Goal: Information Seeking & Learning: Learn about a topic

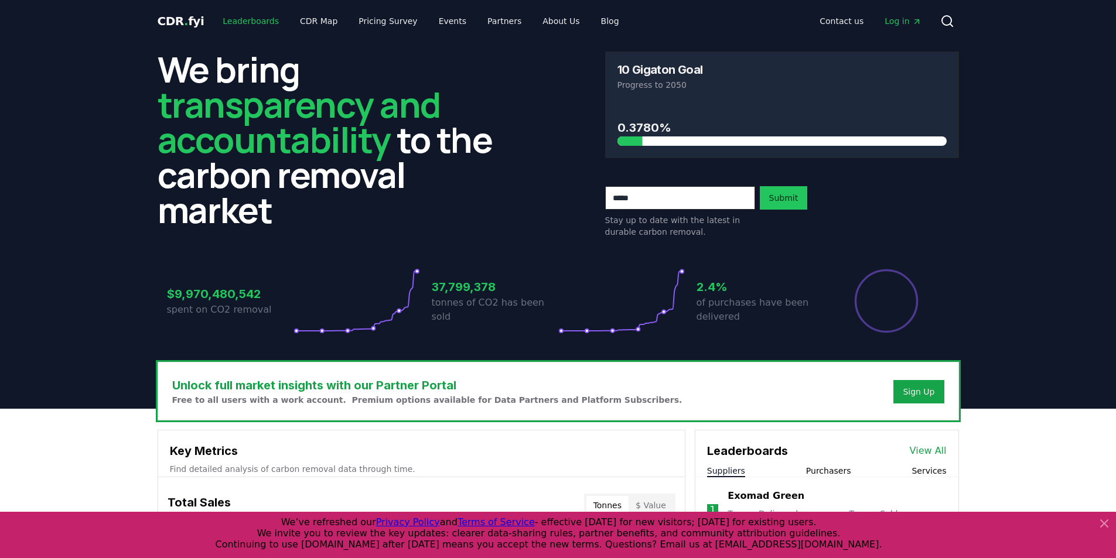
click at [247, 15] on link "Leaderboards" at bounding box center [250, 21] width 75 height 21
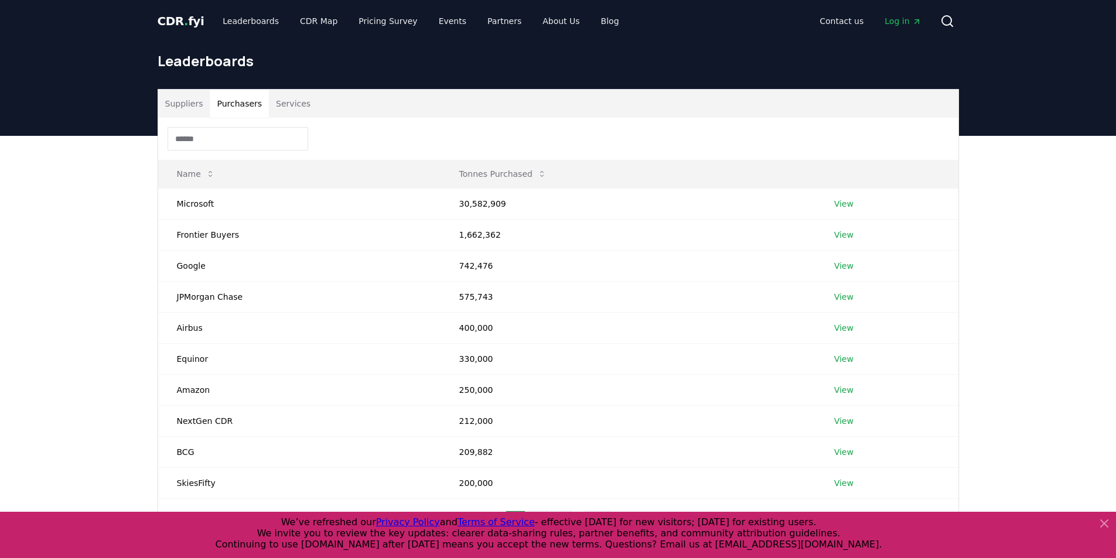
click at [250, 104] on button "Purchasers" at bounding box center [239, 104] width 59 height 28
click at [845, 206] on link "View" at bounding box center [843, 204] width 19 height 12
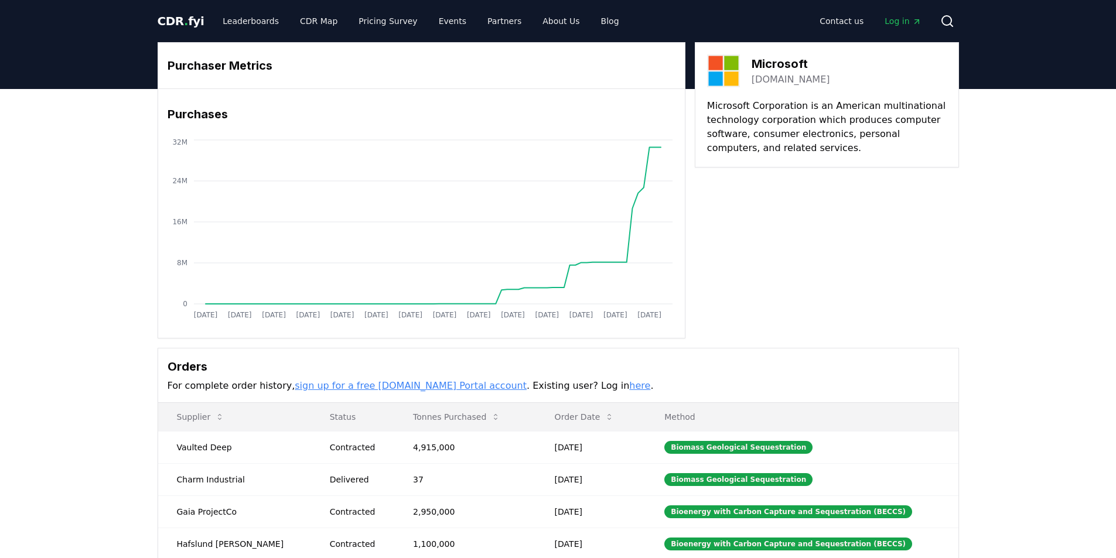
scroll to position [176, 0]
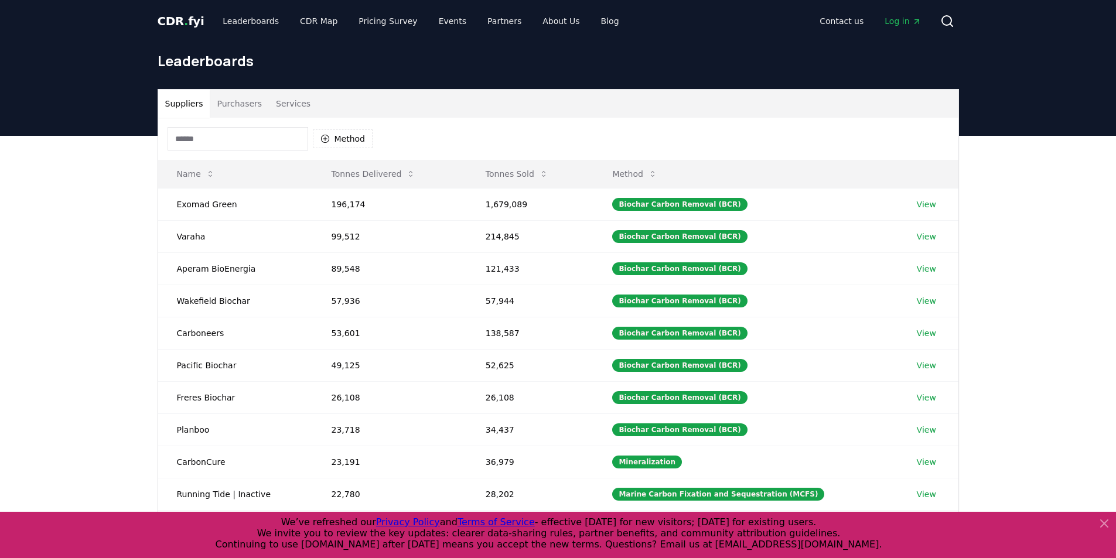
click at [231, 105] on button "Purchasers" at bounding box center [239, 104] width 59 height 28
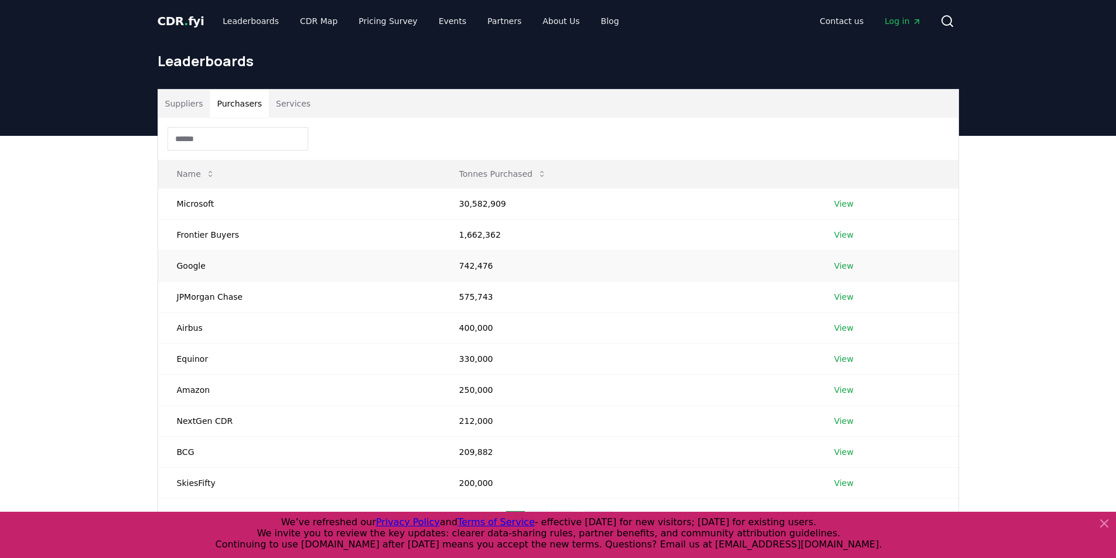
click at [844, 266] on link "View" at bounding box center [843, 266] width 19 height 12
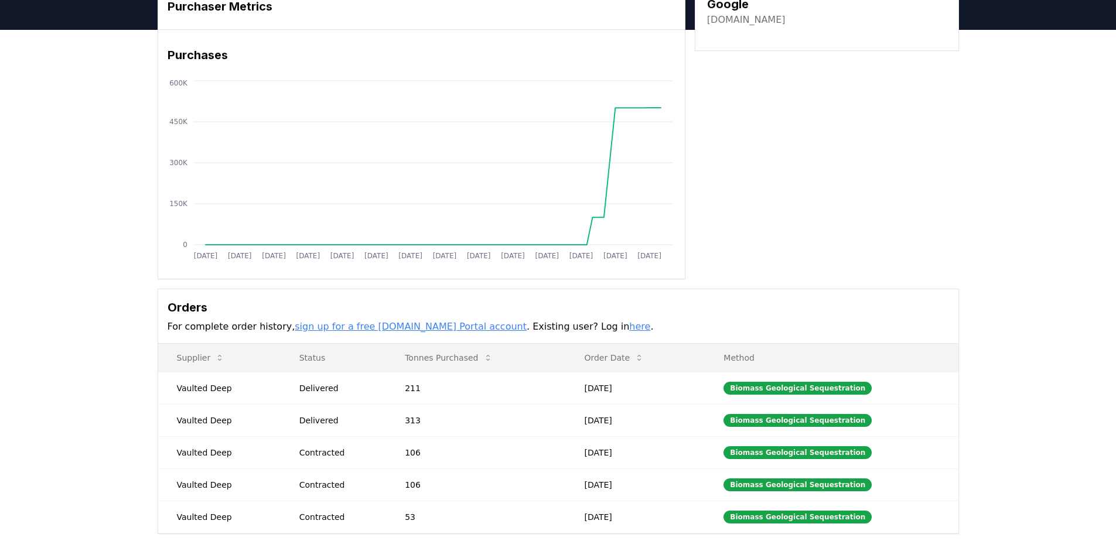
scroll to position [59, 0]
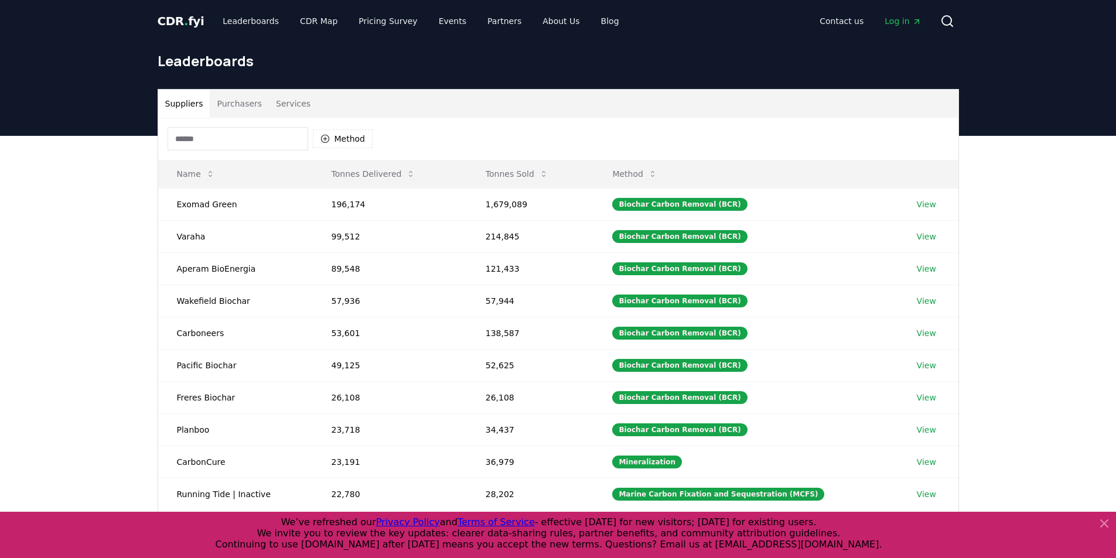
click at [248, 102] on button "Purchasers" at bounding box center [239, 104] width 59 height 28
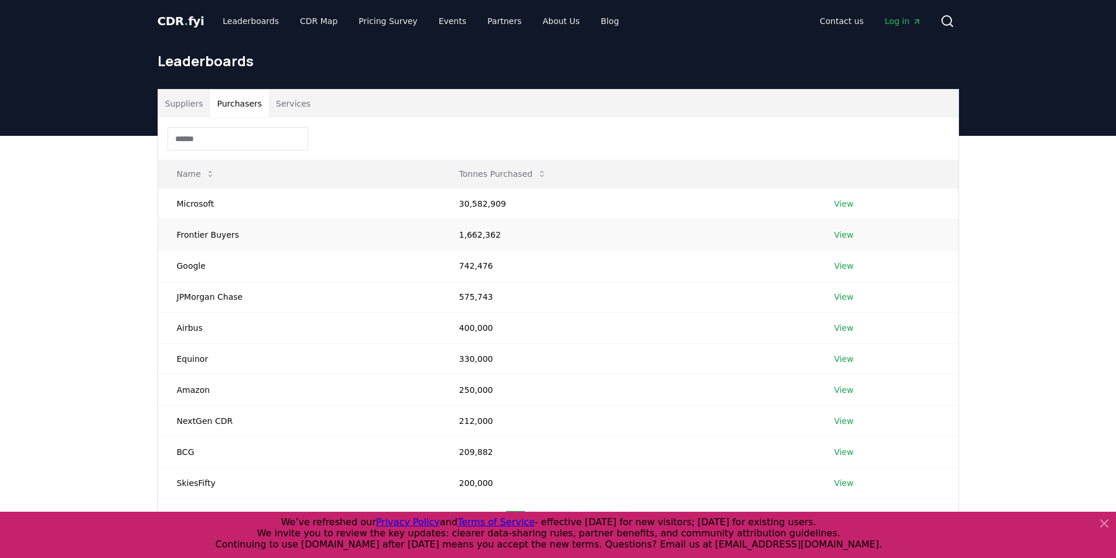
click at [842, 233] on link "View" at bounding box center [843, 235] width 19 height 12
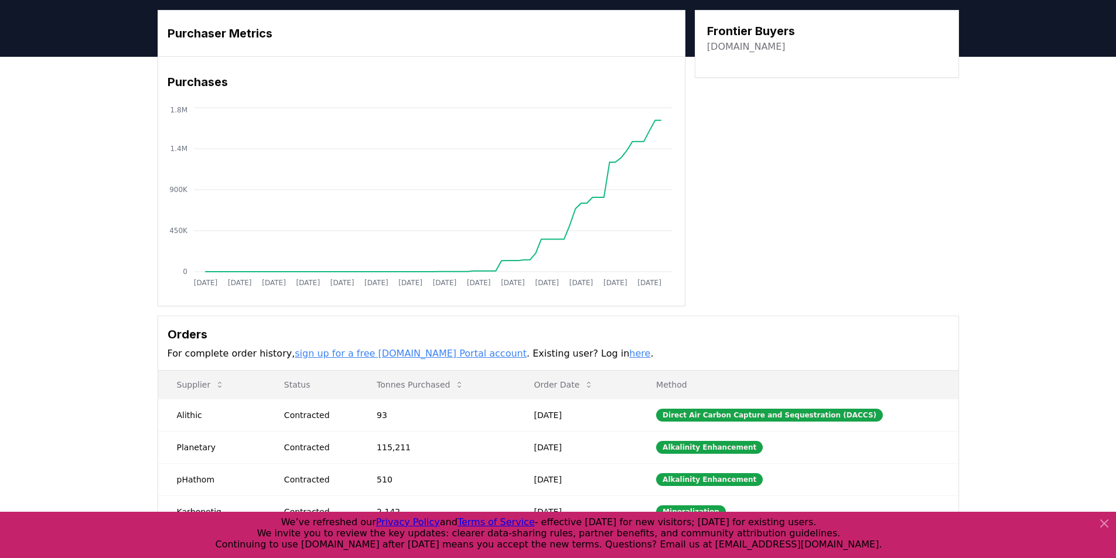
scroll to position [59, 0]
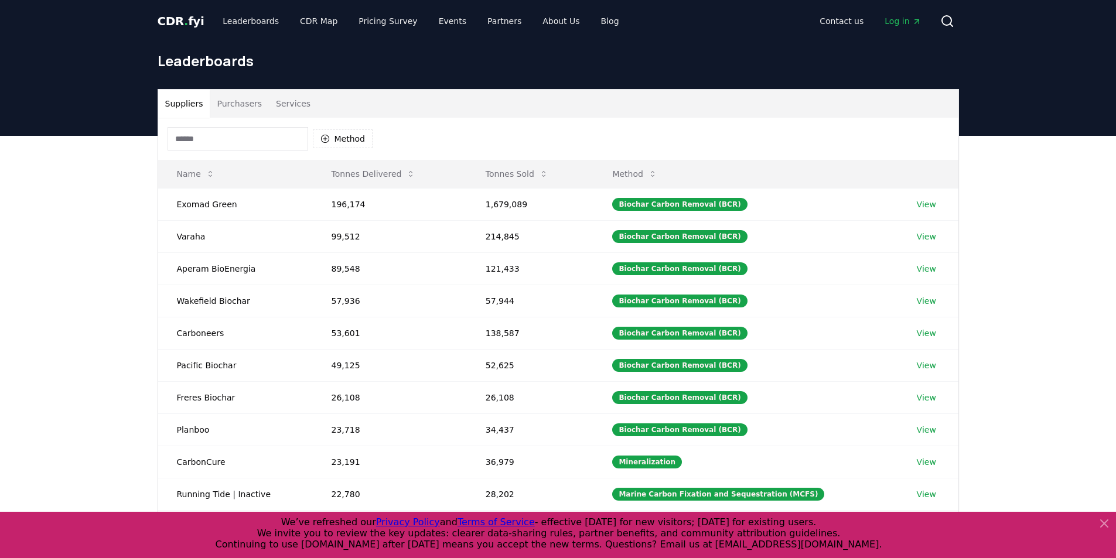
click at [235, 108] on button "Purchasers" at bounding box center [239, 104] width 59 height 28
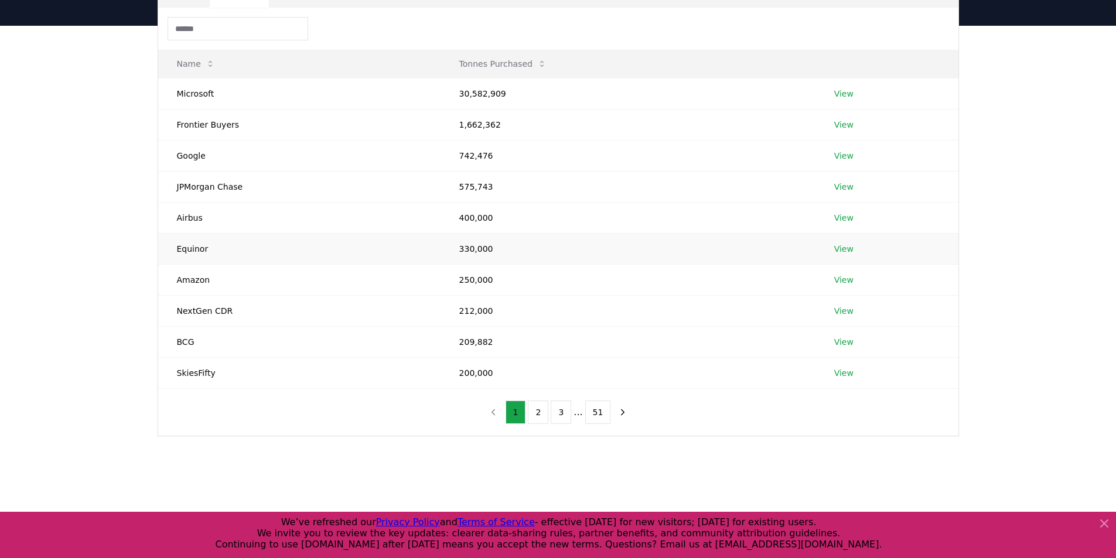
scroll to position [117, 0]
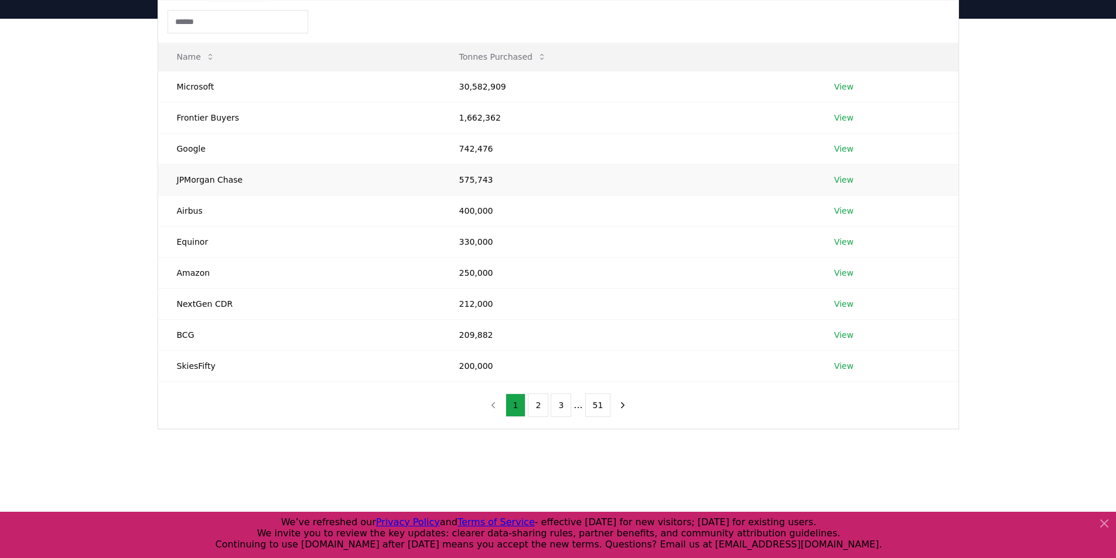
click at [843, 175] on link "View" at bounding box center [843, 180] width 19 height 12
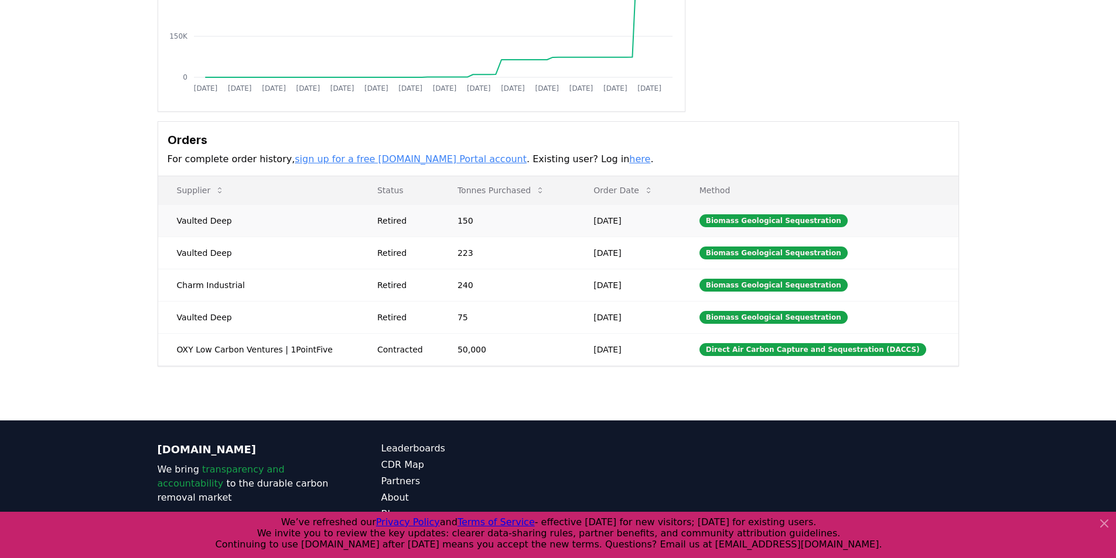
scroll to position [234, 0]
